Goal: Information Seeking & Learning: Learn about a topic

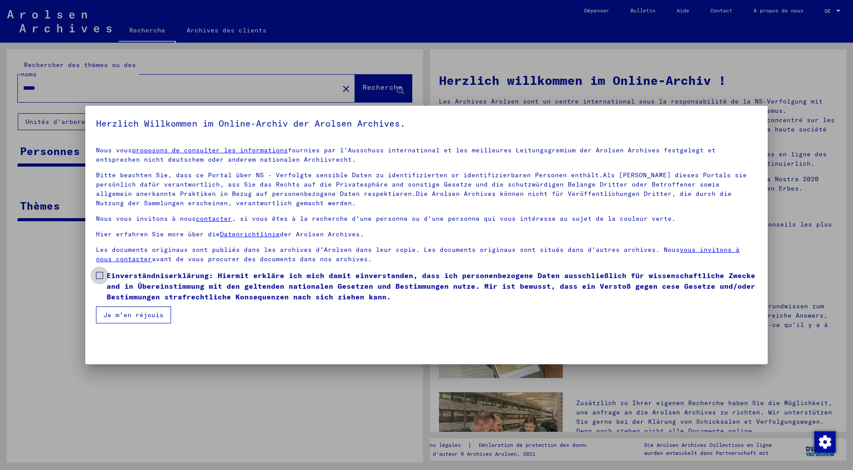
click at [100, 275] on span at bounding box center [99, 275] width 7 height 7
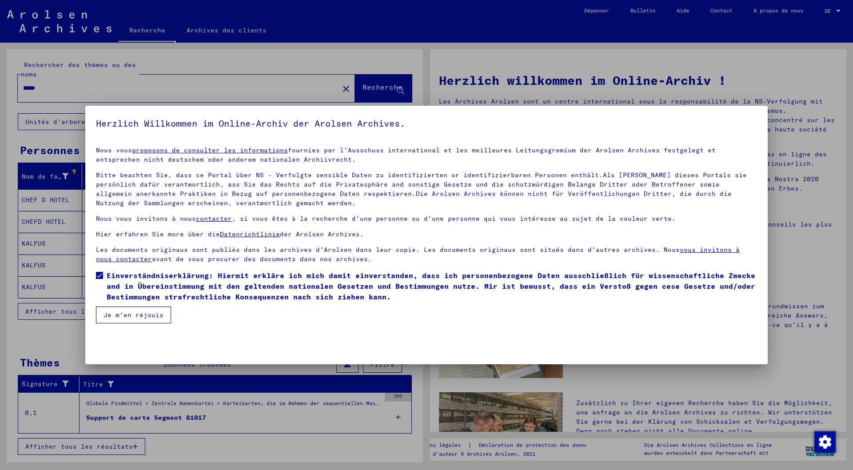
click at [136, 315] on font "Je m'en réjouis" at bounding box center [134, 315] width 60 height 8
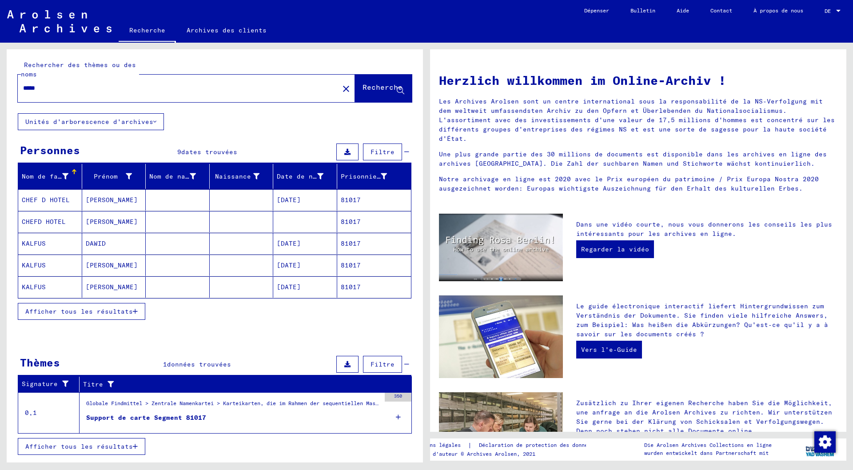
click at [361, 198] on mat-cell "81017" at bounding box center [374, 199] width 74 height 21
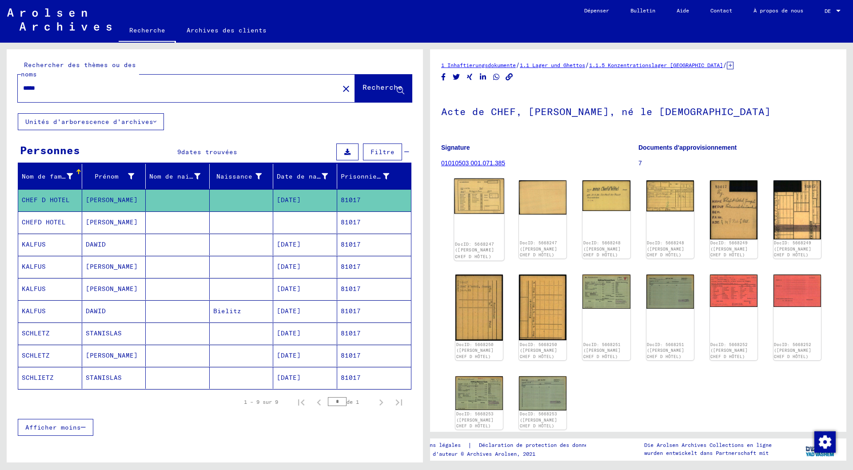
click at [475, 199] on img at bounding box center [479, 197] width 50 height 36
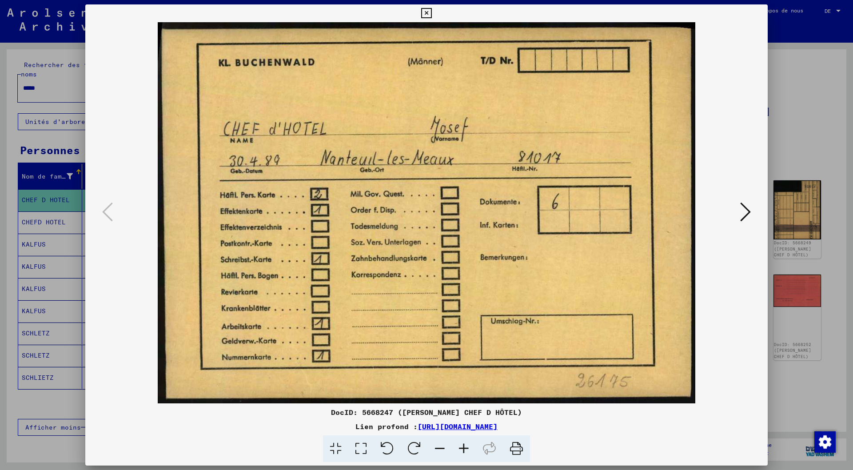
click at [750, 211] on icon at bounding box center [745, 211] width 11 height 21
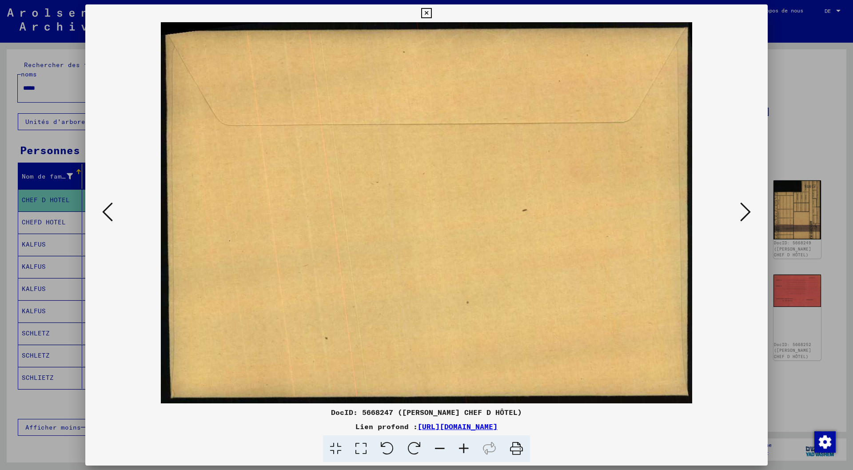
click at [750, 211] on icon at bounding box center [745, 211] width 11 height 21
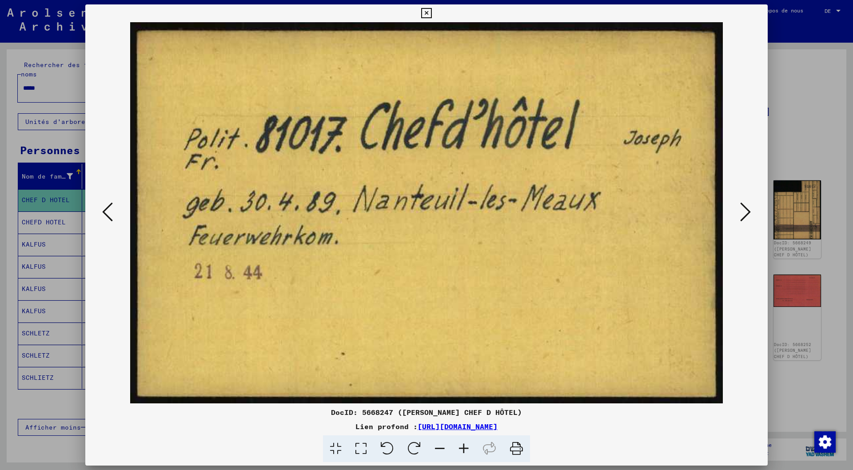
click at [750, 211] on icon at bounding box center [745, 211] width 11 height 21
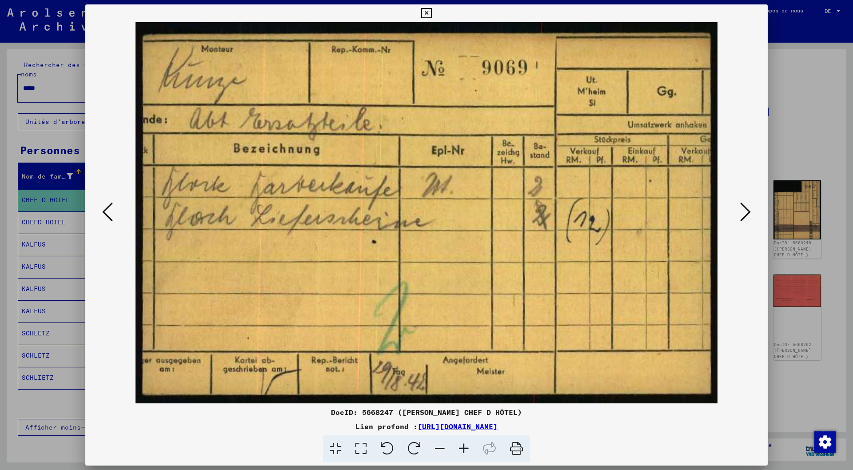
click at [746, 210] on icon at bounding box center [745, 211] width 11 height 21
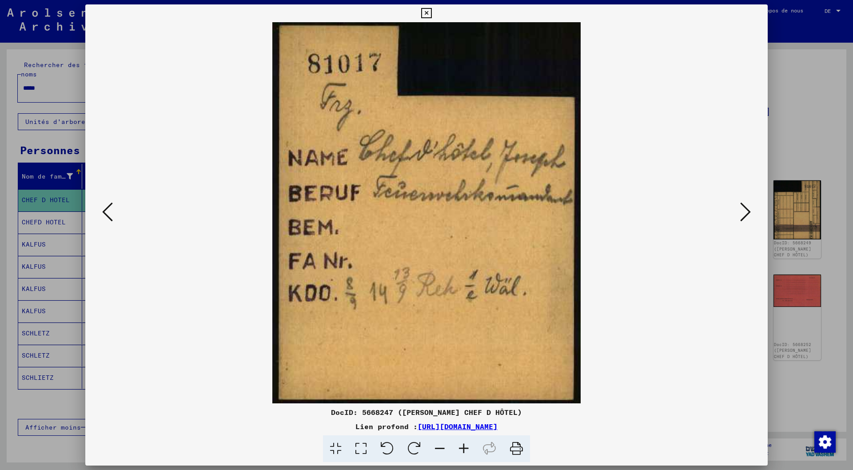
click at [746, 210] on icon at bounding box center [745, 211] width 11 height 21
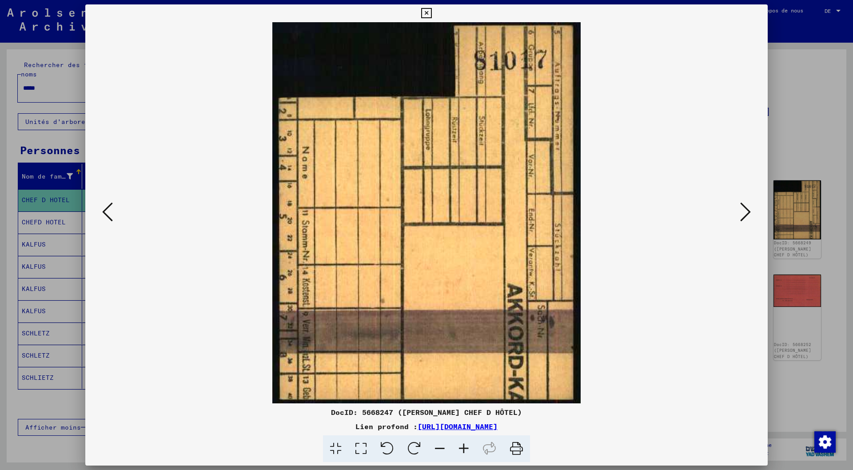
click at [746, 210] on icon at bounding box center [745, 211] width 11 height 21
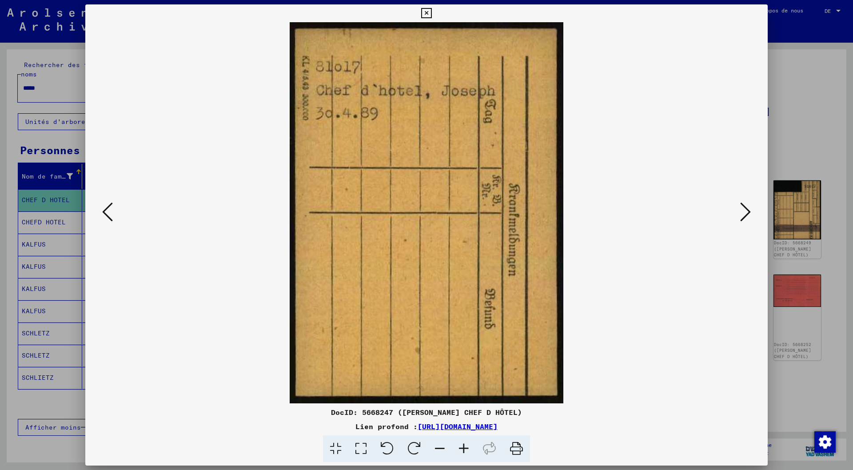
click at [746, 210] on icon at bounding box center [745, 211] width 11 height 21
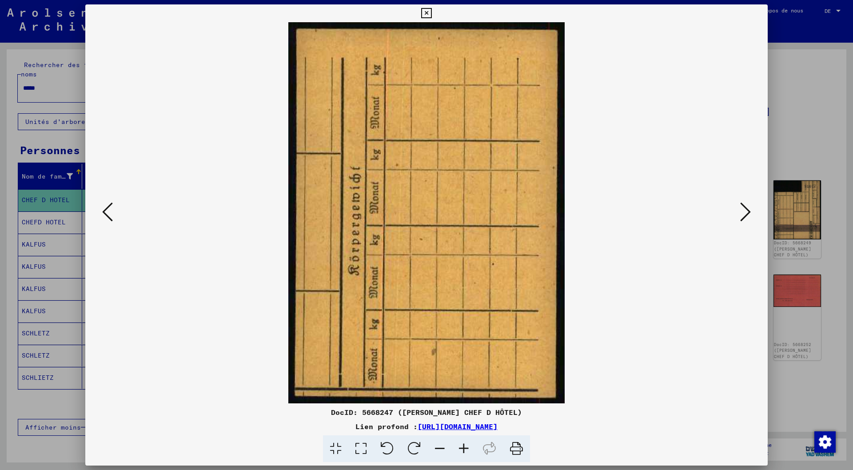
click at [746, 210] on icon at bounding box center [745, 211] width 11 height 21
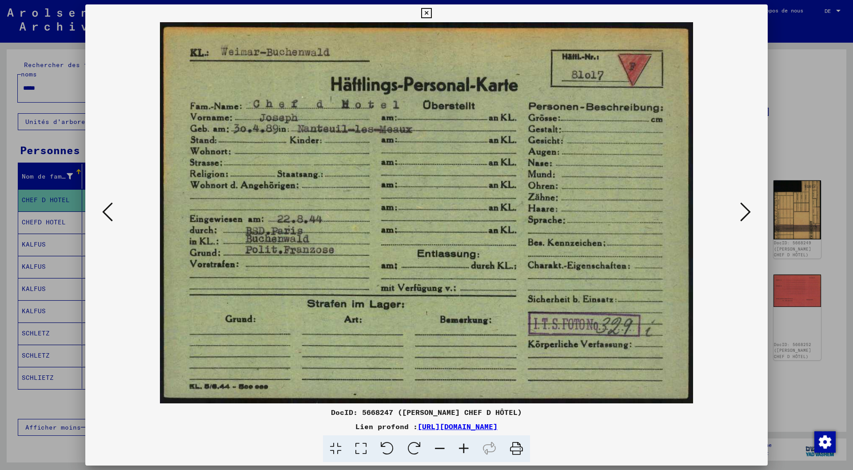
click at [746, 210] on icon at bounding box center [745, 211] width 11 height 21
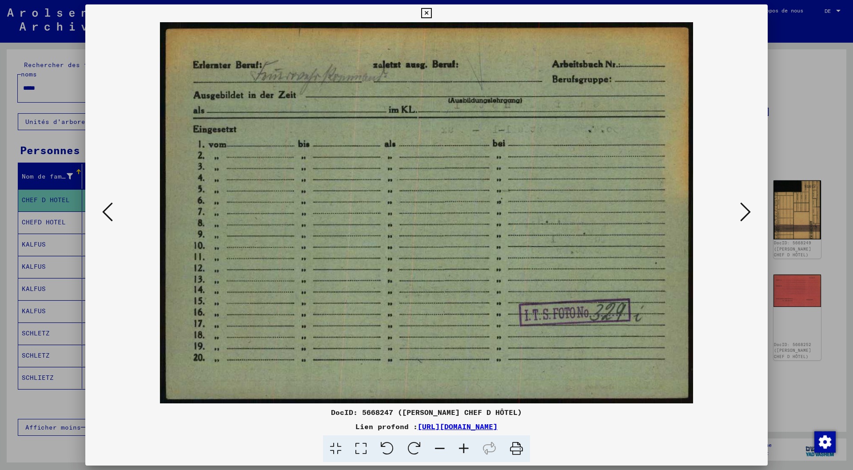
click at [746, 210] on icon at bounding box center [745, 211] width 11 height 21
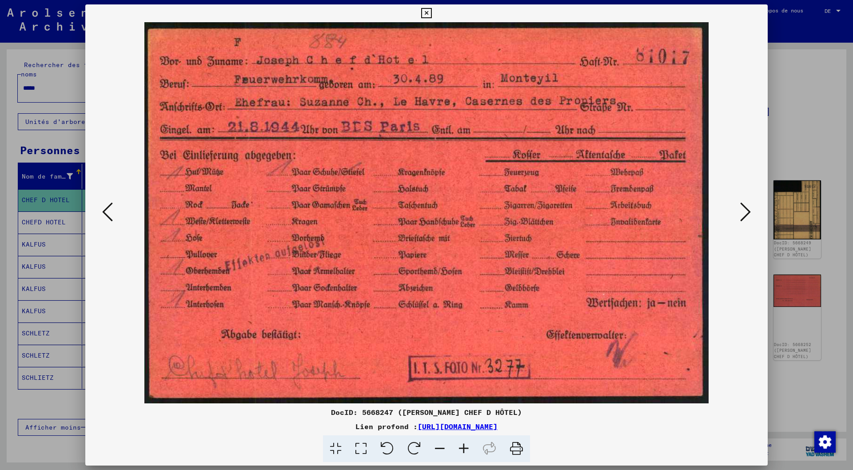
click at [746, 210] on icon at bounding box center [745, 211] width 11 height 21
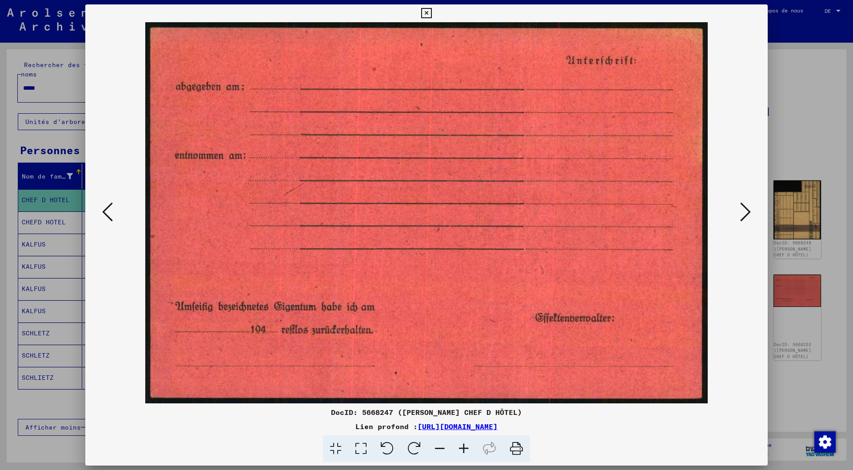
click at [746, 210] on icon at bounding box center [745, 211] width 11 height 21
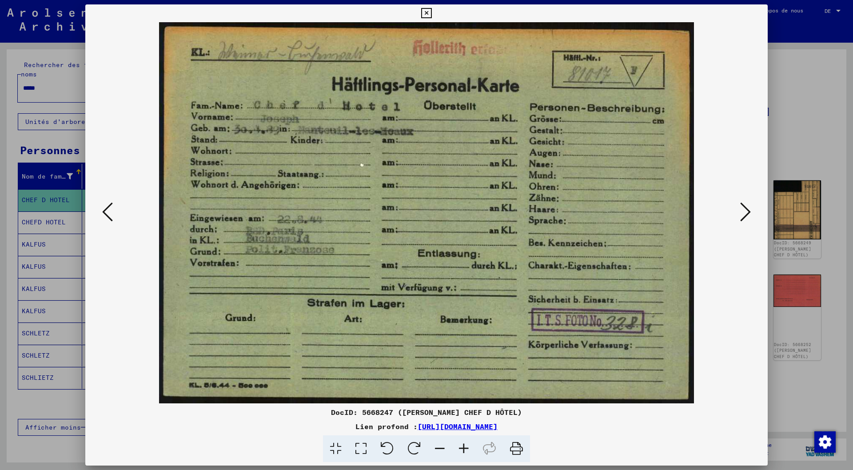
click at [746, 210] on icon at bounding box center [745, 211] width 11 height 21
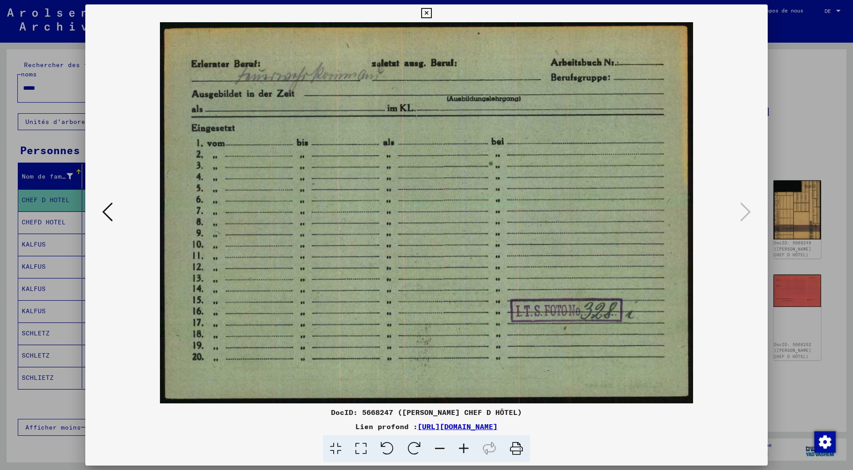
click at [108, 212] on icon at bounding box center [107, 211] width 11 height 21
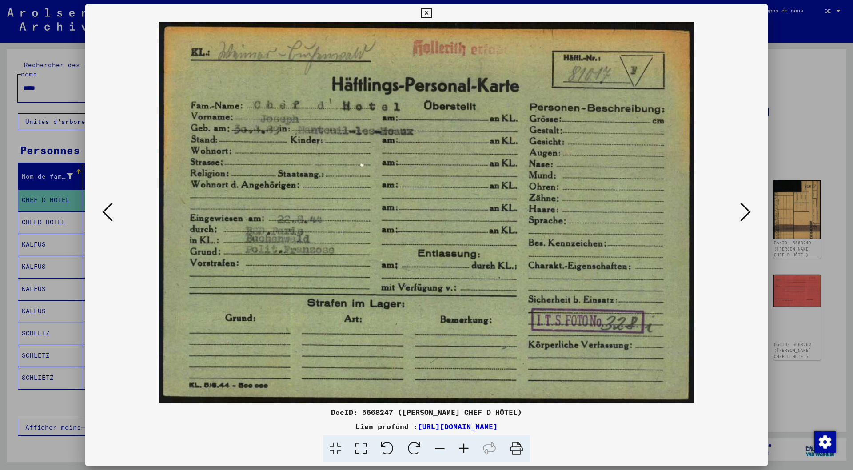
click at [108, 212] on icon at bounding box center [107, 211] width 11 height 21
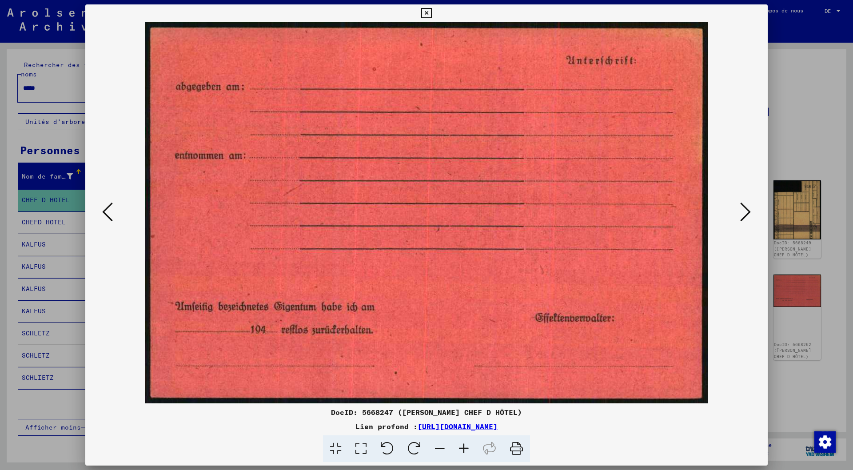
click at [108, 212] on icon at bounding box center [107, 211] width 11 height 21
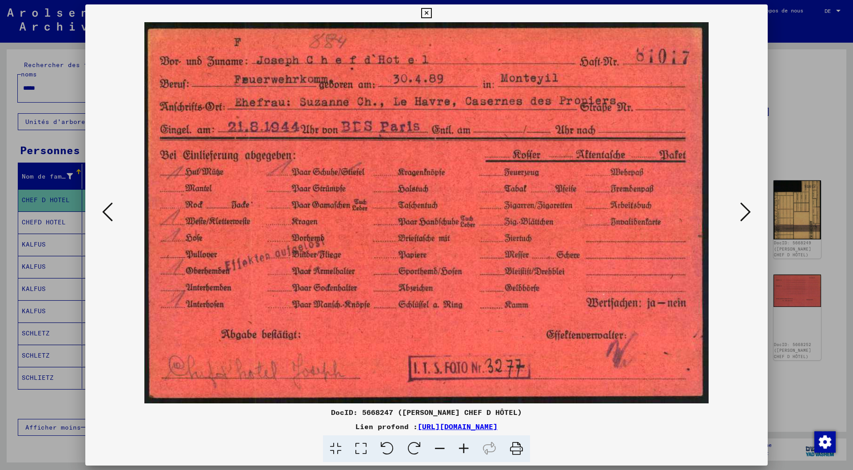
click at [108, 212] on icon at bounding box center [107, 211] width 11 height 21
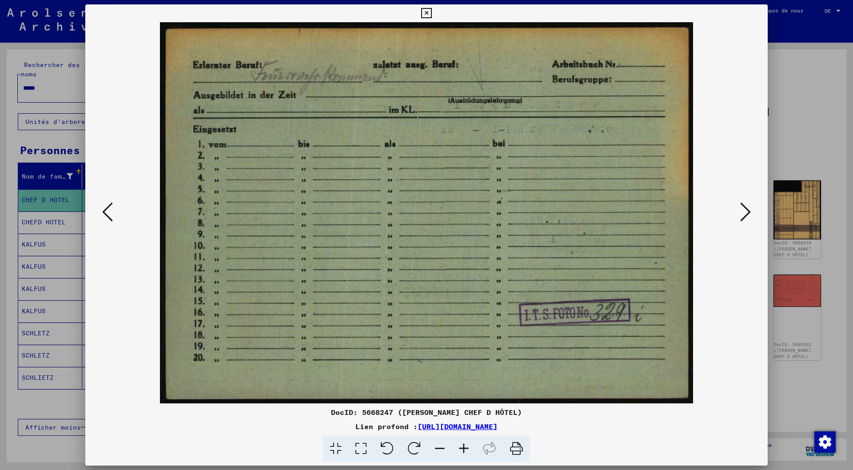
click at [108, 212] on icon at bounding box center [107, 211] width 11 height 21
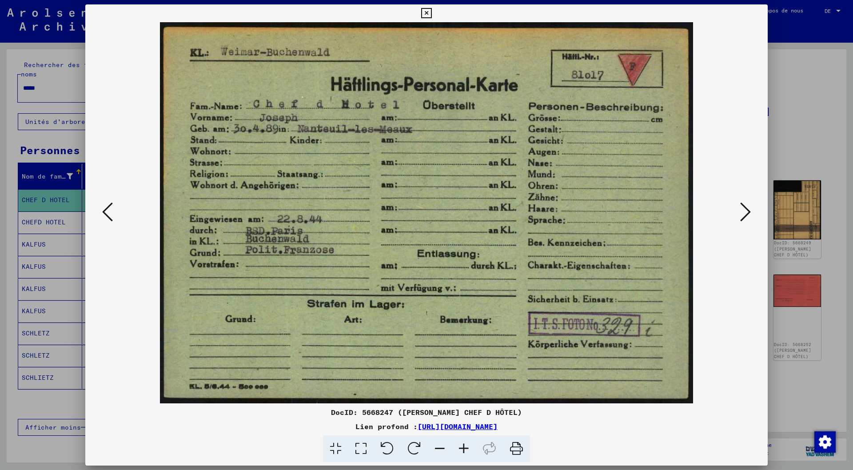
click at [108, 212] on icon at bounding box center [107, 211] width 11 height 21
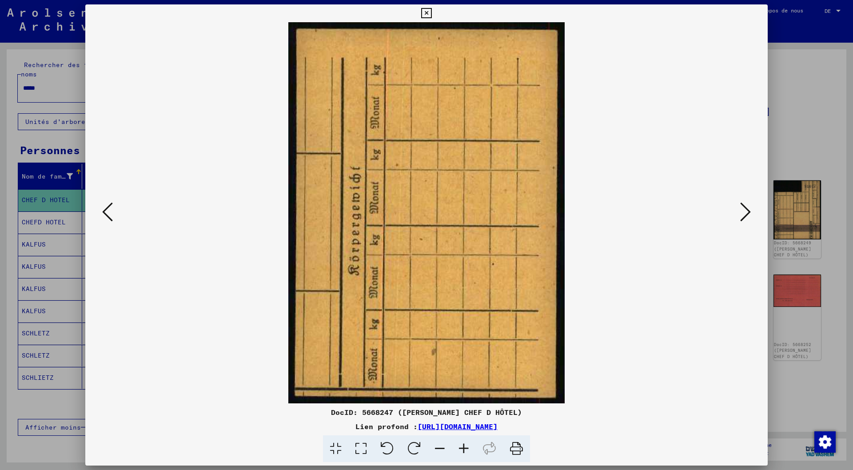
click at [108, 212] on icon at bounding box center [107, 211] width 11 height 21
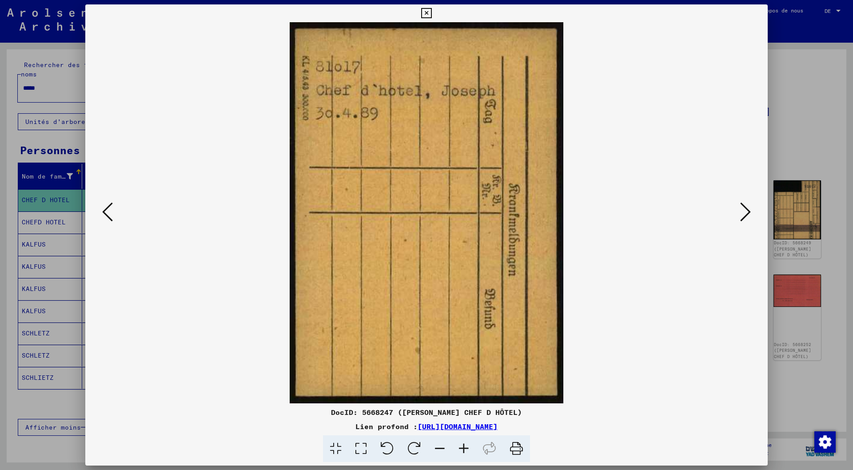
click at [108, 212] on icon at bounding box center [107, 211] width 11 height 21
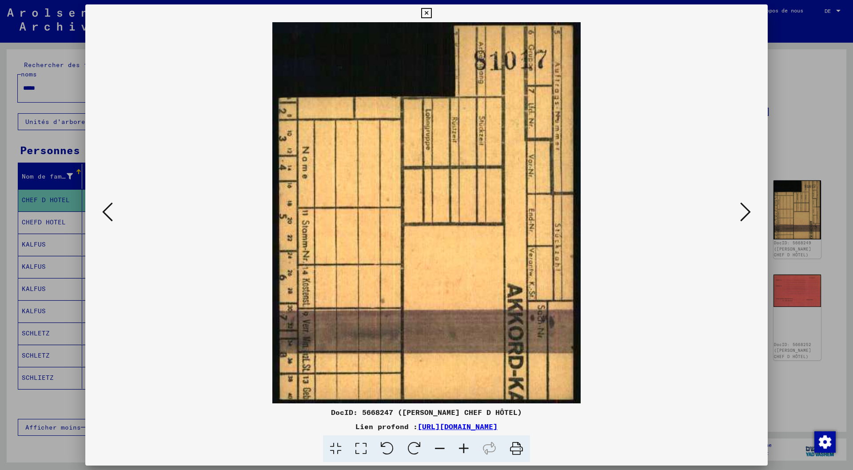
click at [108, 212] on icon at bounding box center [107, 211] width 11 height 21
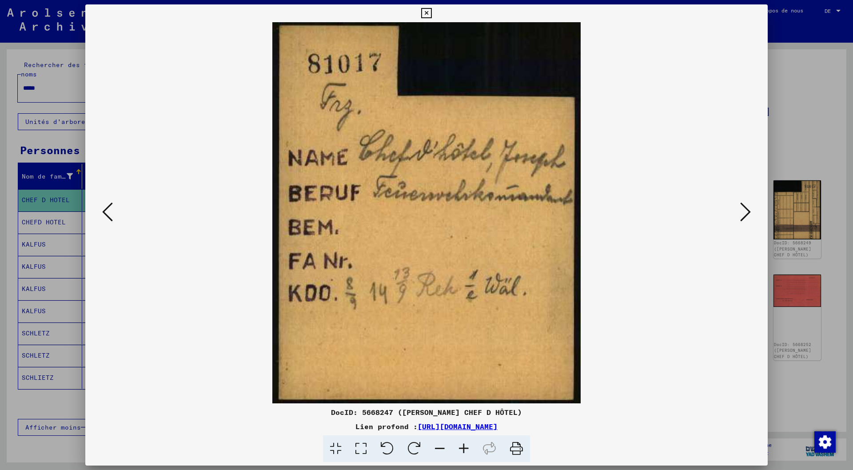
click at [108, 212] on icon at bounding box center [107, 211] width 11 height 21
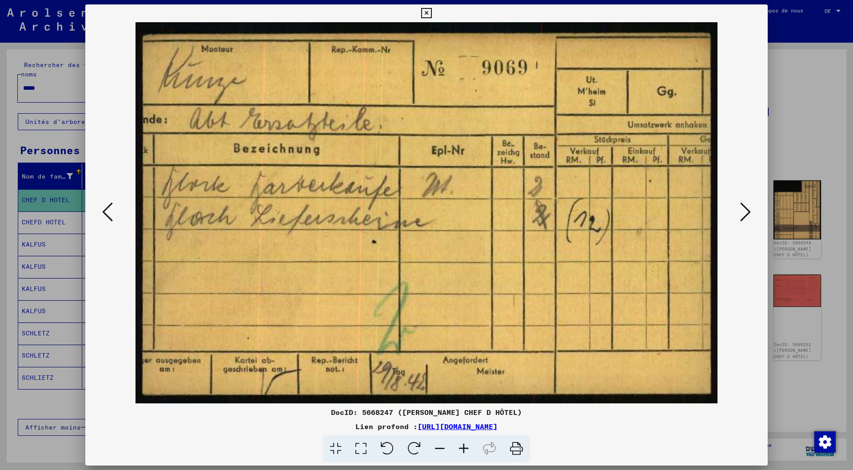
click at [746, 211] on icon at bounding box center [745, 211] width 11 height 21
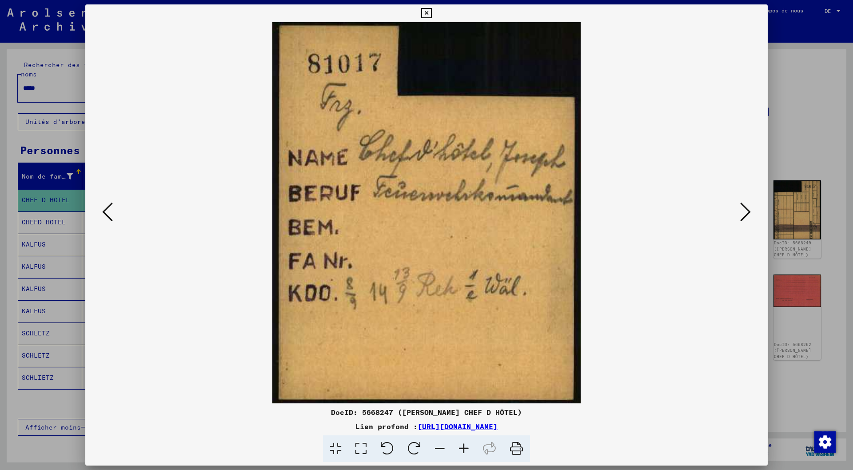
click at [746, 211] on icon at bounding box center [745, 211] width 11 height 21
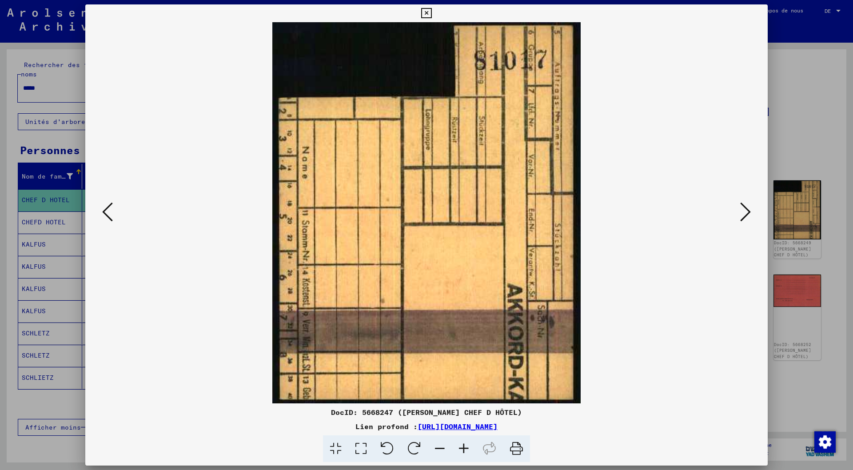
click at [746, 211] on icon at bounding box center [745, 211] width 11 height 21
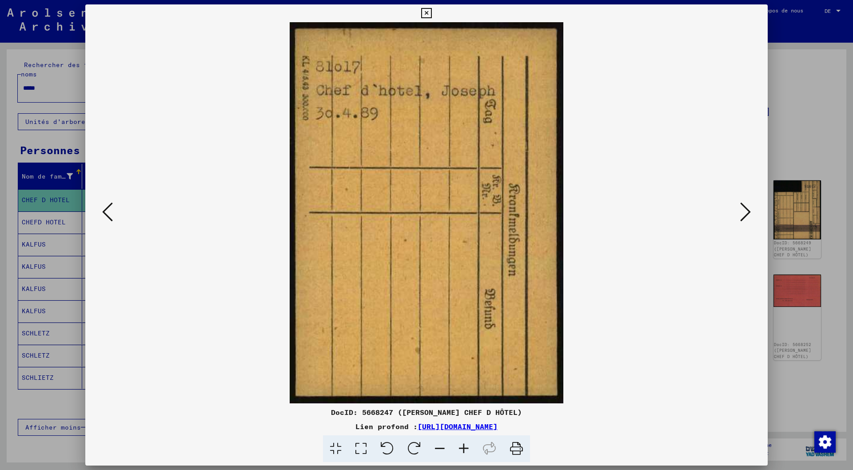
click at [746, 211] on icon at bounding box center [745, 211] width 11 height 21
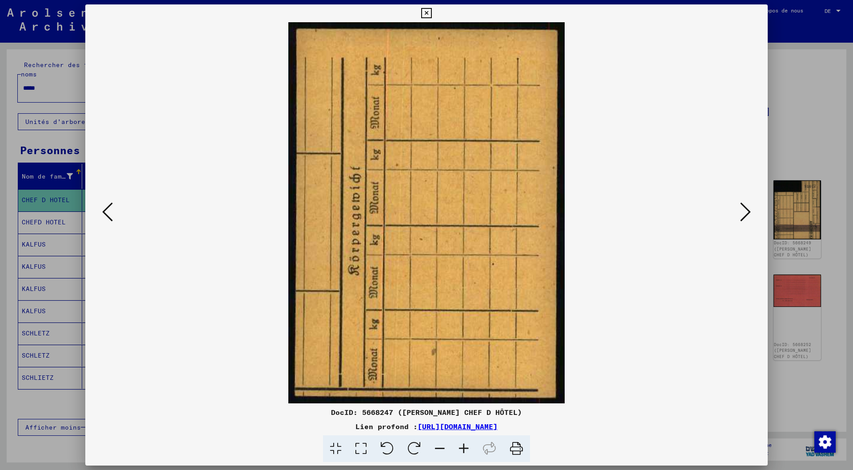
click at [746, 211] on icon at bounding box center [745, 211] width 11 height 21
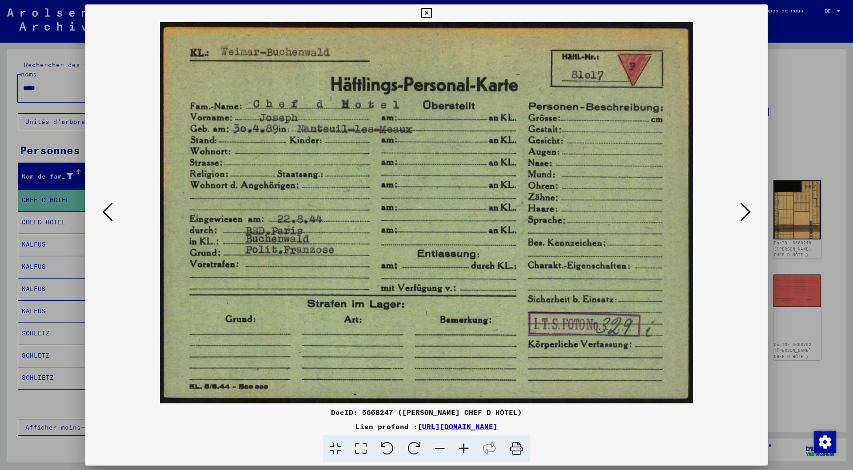
click at [746, 211] on icon at bounding box center [745, 211] width 11 height 21
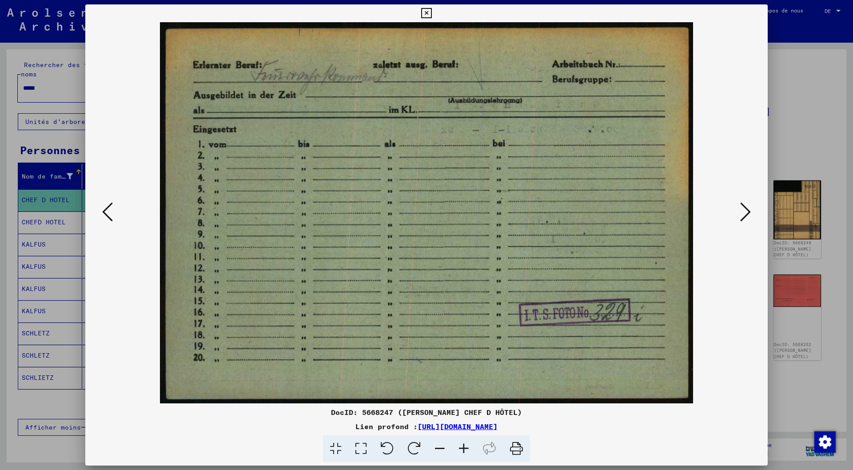
click at [746, 211] on icon at bounding box center [745, 211] width 11 height 21
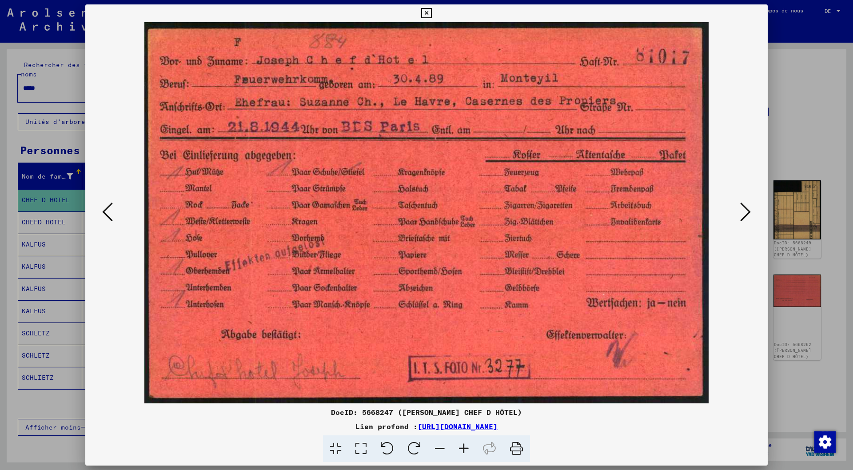
click at [747, 212] on icon at bounding box center [745, 211] width 11 height 21
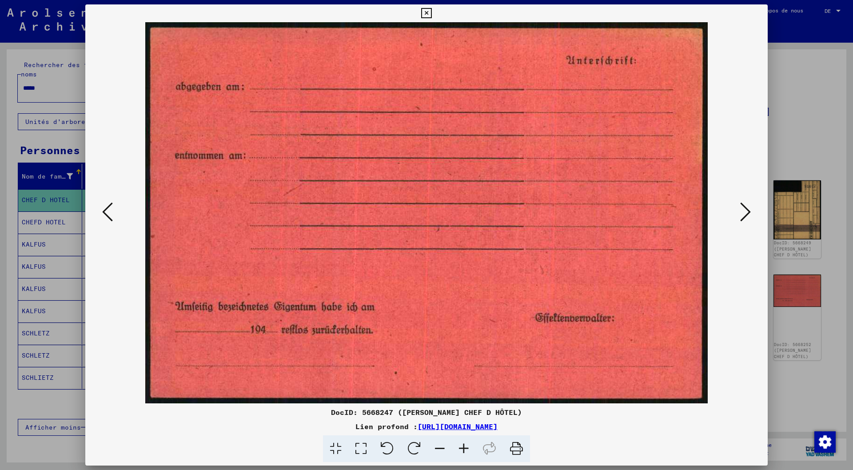
click at [747, 212] on icon at bounding box center [745, 211] width 11 height 21
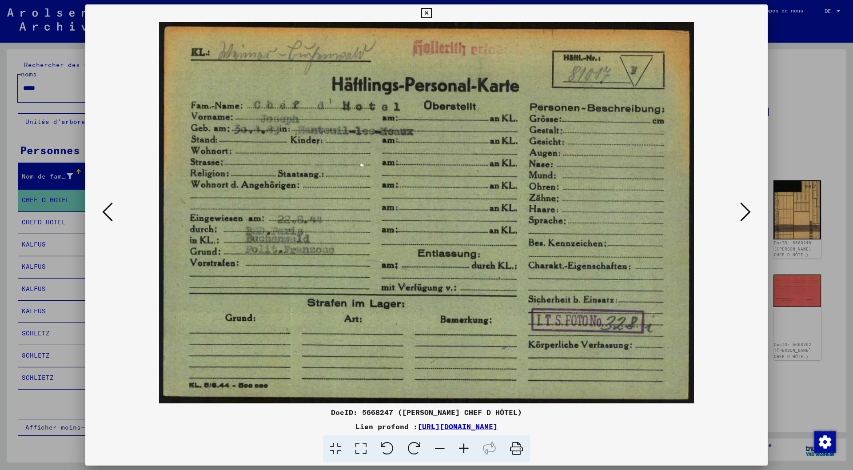
click at [747, 212] on icon at bounding box center [745, 211] width 11 height 21
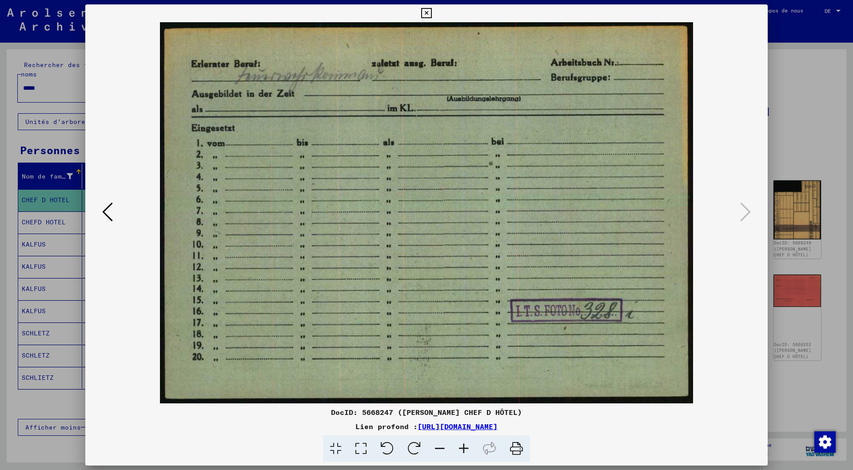
click at [427, 12] on icon at bounding box center [426, 13] width 10 height 11
